Goal: Navigation & Orientation: Go to known website

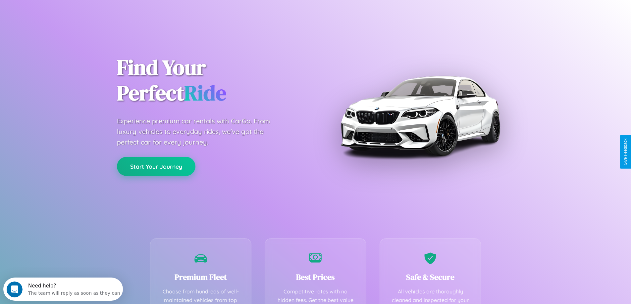
click at [156, 166] on button "Start Your Journey" at bounding box center [156, 166] width 78 height 19
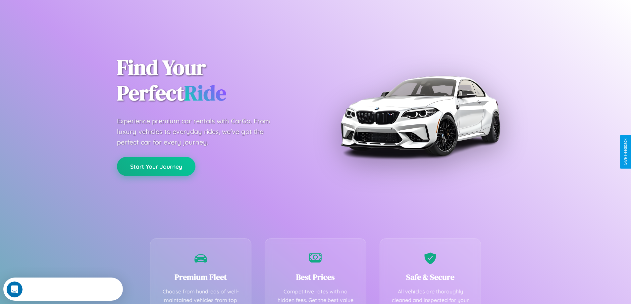
click at [156, 166] on button "Start Your Journey" at bounding box center [156, 166] width 78 height 19
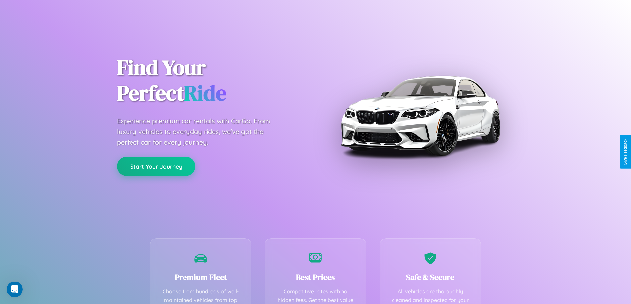
click at [156, 166] on button "Start Your Journey" at bounding box center [156, 166] width 78 height 19
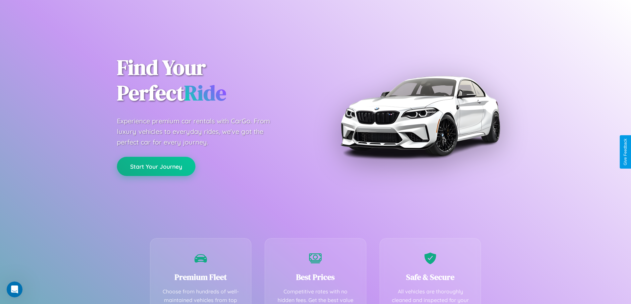
click at [156, 166] on button "Start Your Journey" at bounding box center [156, 166] width 78 height 19
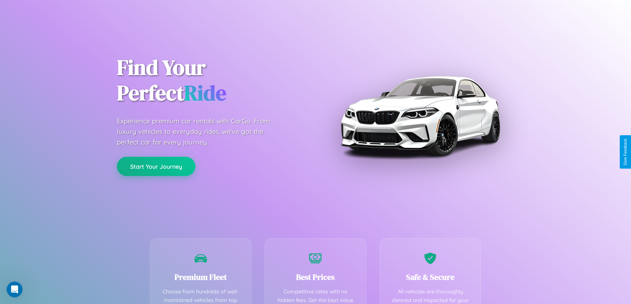
click at [156, 166] on button "Start Your Journey" at bounding box center [156, 166] width 78 height 19
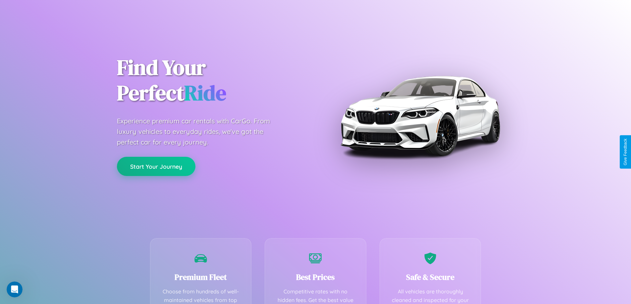
click at [156, 166] on button "Start Your Journey" at bounding box center [156, 166] width 78 height 19
